Goal: Task Accomplishment & Management: Complete application form

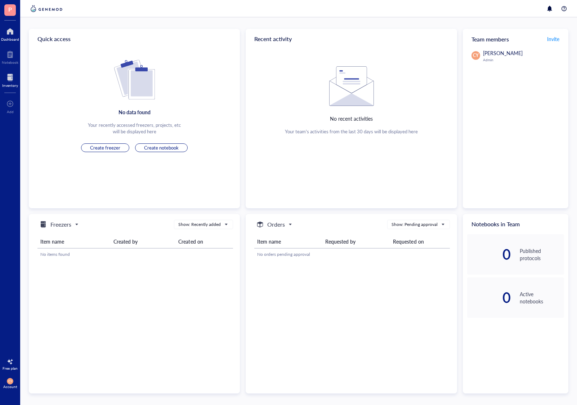
click at [10, 83] on div "Inventory" at bounding box center [10, 85] width 16 height 4
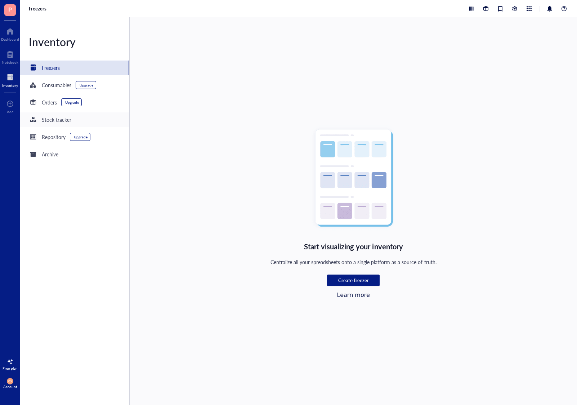
click at [63, 123] on div "Stock tracker" at bounding box center [57, 120] width 30 height 8
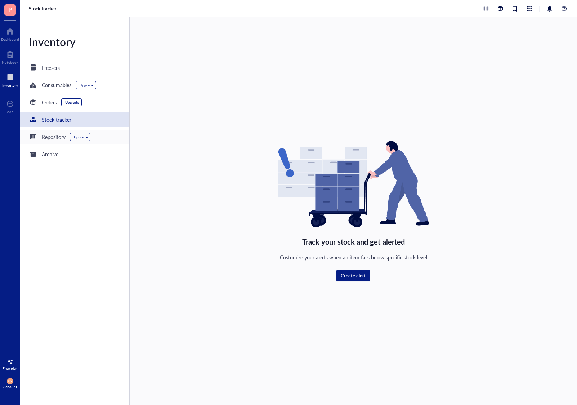
click at [58, 137] on div "Repository" at bounding box center [54, 137] width 24 height 8
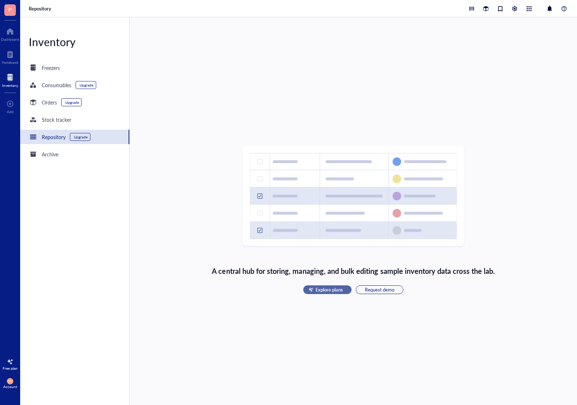
click at [331, 289] on span "Explore plans" at bounding box center [328, 289] width 27 height 6
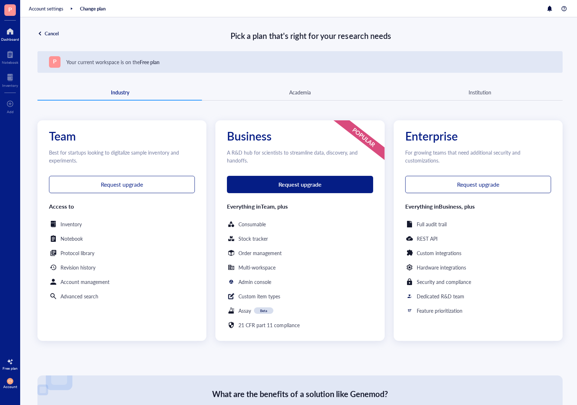
click at [5, 33] on div at bounding box center [10, 32] width 18 height 12
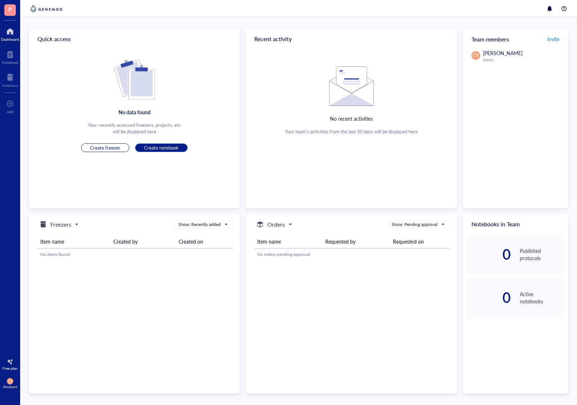
click at [141, 149] on button "Create notebook" at bounding box center [161, 147] width 53 height 9
click at [147, 146] on span "Create notebook" at bounding box center [161, 147] width 35 height 6
click at [173, 149] on span "Create notebook" at bounding box center [161, 147] width 35 height 6
click at [96, 85] on div "No data found Your recently accessed freezers, projects, etc will be displayed …" at bounding box center [134, 106] width 211 height 92
click at [4, 55] on div at bounding box center [10, 55] width 17 height 12
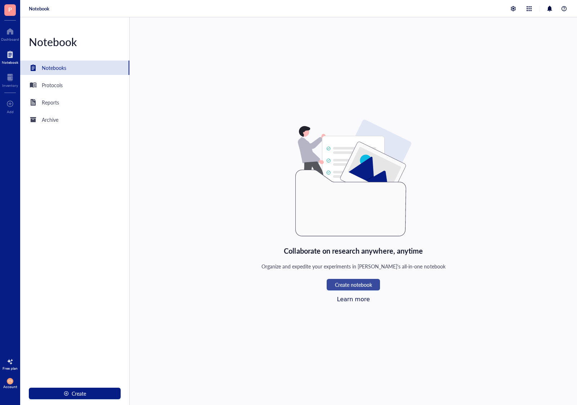
click at [344, 283] on span "Create notebook" at bounding box center [353, 284] width 37 height 6
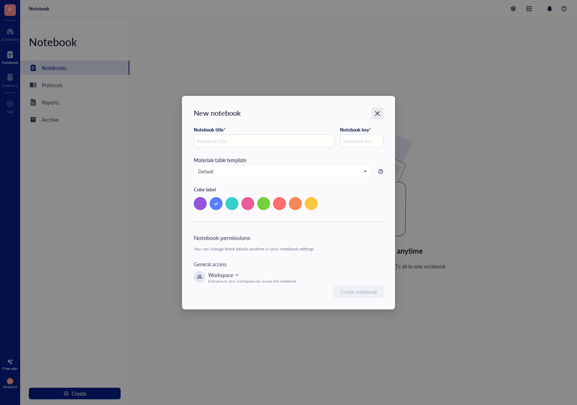
click at [378, 114] on icon "Close" at bounding box center [377, 113] width 7 height 7
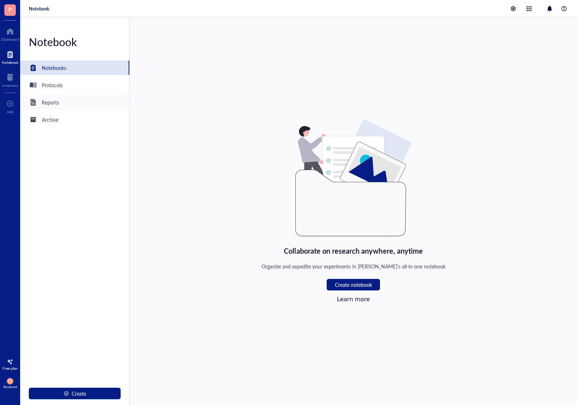
click at [64, 101] on div "Reports" at bounding box center [74, 102] width 109 height 14
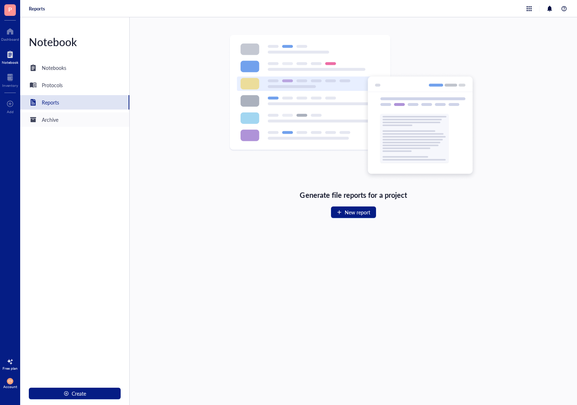
click at [86, 120] on div "Archive" at bounding box center [74, 119] width 109 height 14
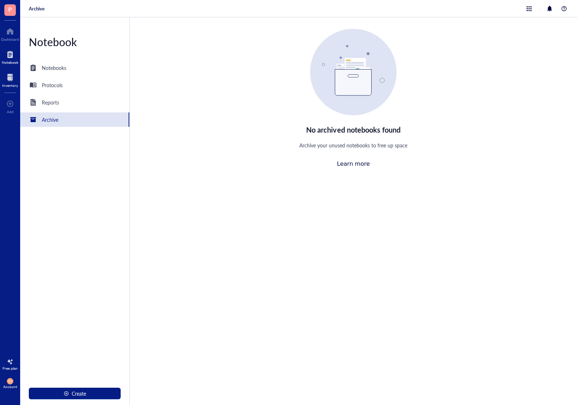
click at [10, 75] on div at bounding box center [10, 78] width 16 height 12
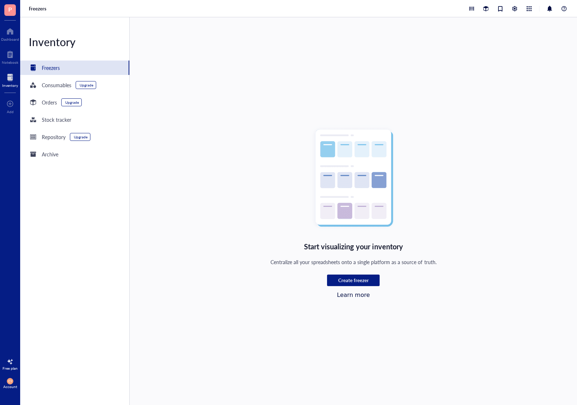
click at [53, 67] on div "Freezers" at bounding box center [51, 68] width 18 height 8
click at [355, 275] on button "Create freezer" at bounding box center [353, 280] width 53 height 12
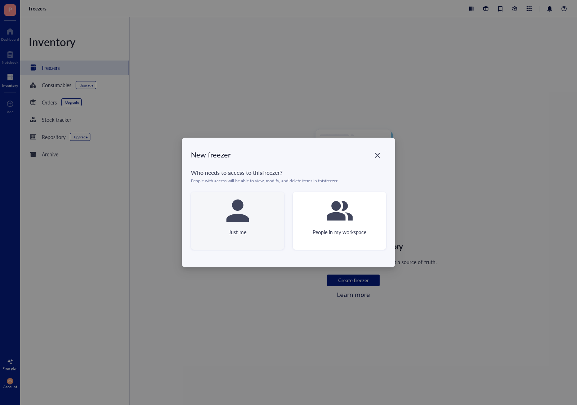
click at [250, 224] on div at bounding box center [237, 210] width 29 height 29
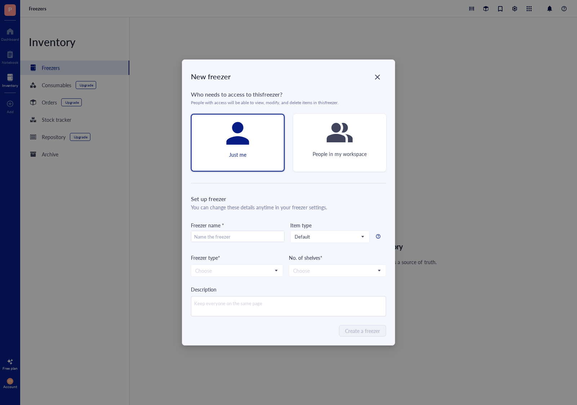
click at [6, 106] on div "New freezer Who needs to access to this freezer ? People with access will be ab…" at bounding box center [288, 202] width 577 height 405
click at [378, 76] on icon "Close" at bounding box center [377, 77] width 7 height 7
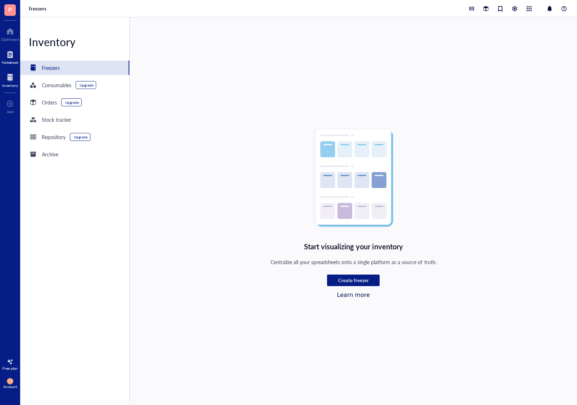
click at [8, 53] on div at bounding box center [10, 55] width 17 height 12
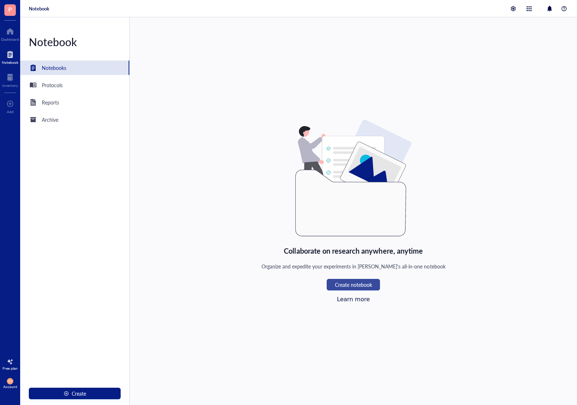
click at [346, 286] on span "Create notebook" at bounding box center [353, 284] width 37 height 6
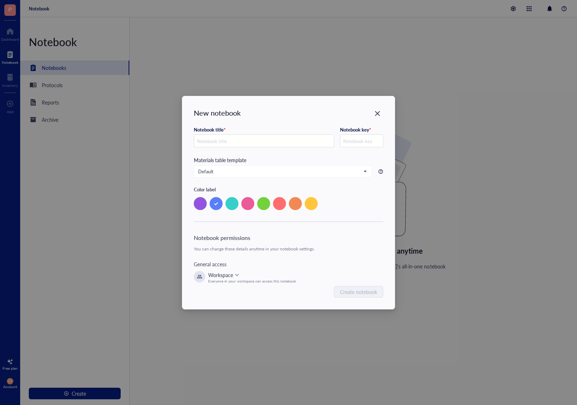
type input "P"
type input "Pr"
type input "PR"
type input "Pro"
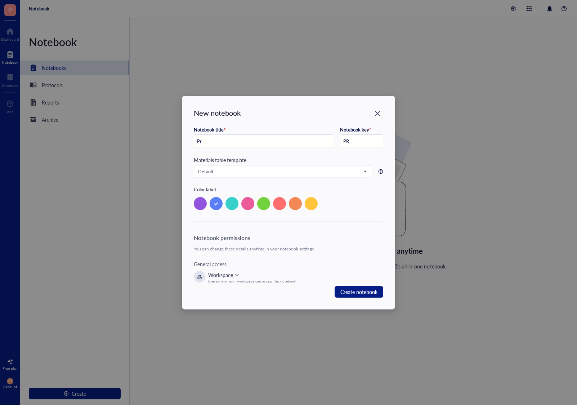
type input "PRO"
type input "ProTeam"
click at [356, 289] on span "Create notebook" at bounding box center [358, 291] width 37 height 9
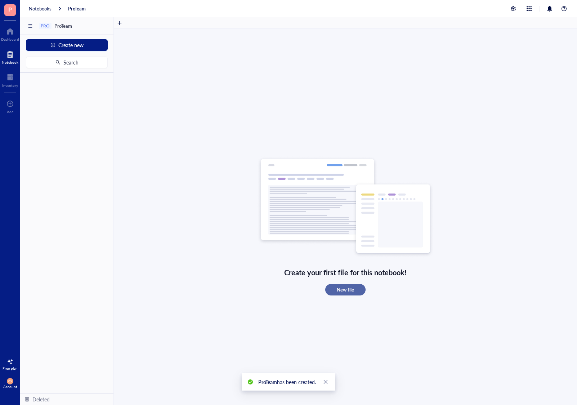
click at [339, 289] on span "New file" at bounding box center [345, 289] width 17 height 6
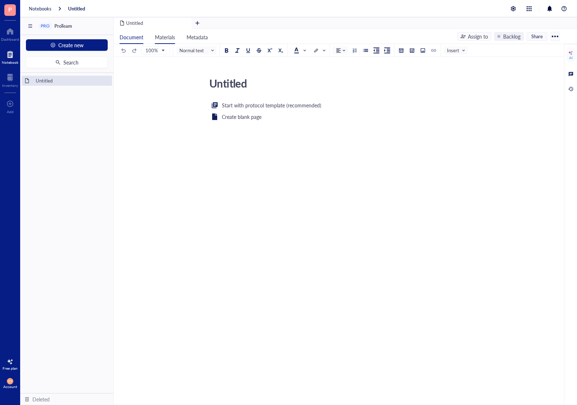
click at [163, 37] on span "Materials" at bounding box center [165, 36] width 20 height 7
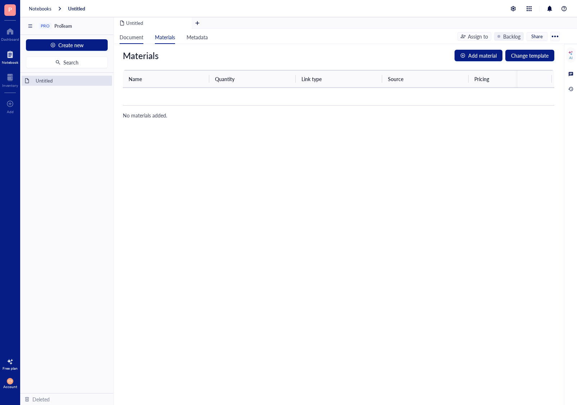
click at [131, 37] on span "Document" at bounding box center [131, 36] width 24 height 7
